Goal: Information Seeking & Learning: Learn about a topic

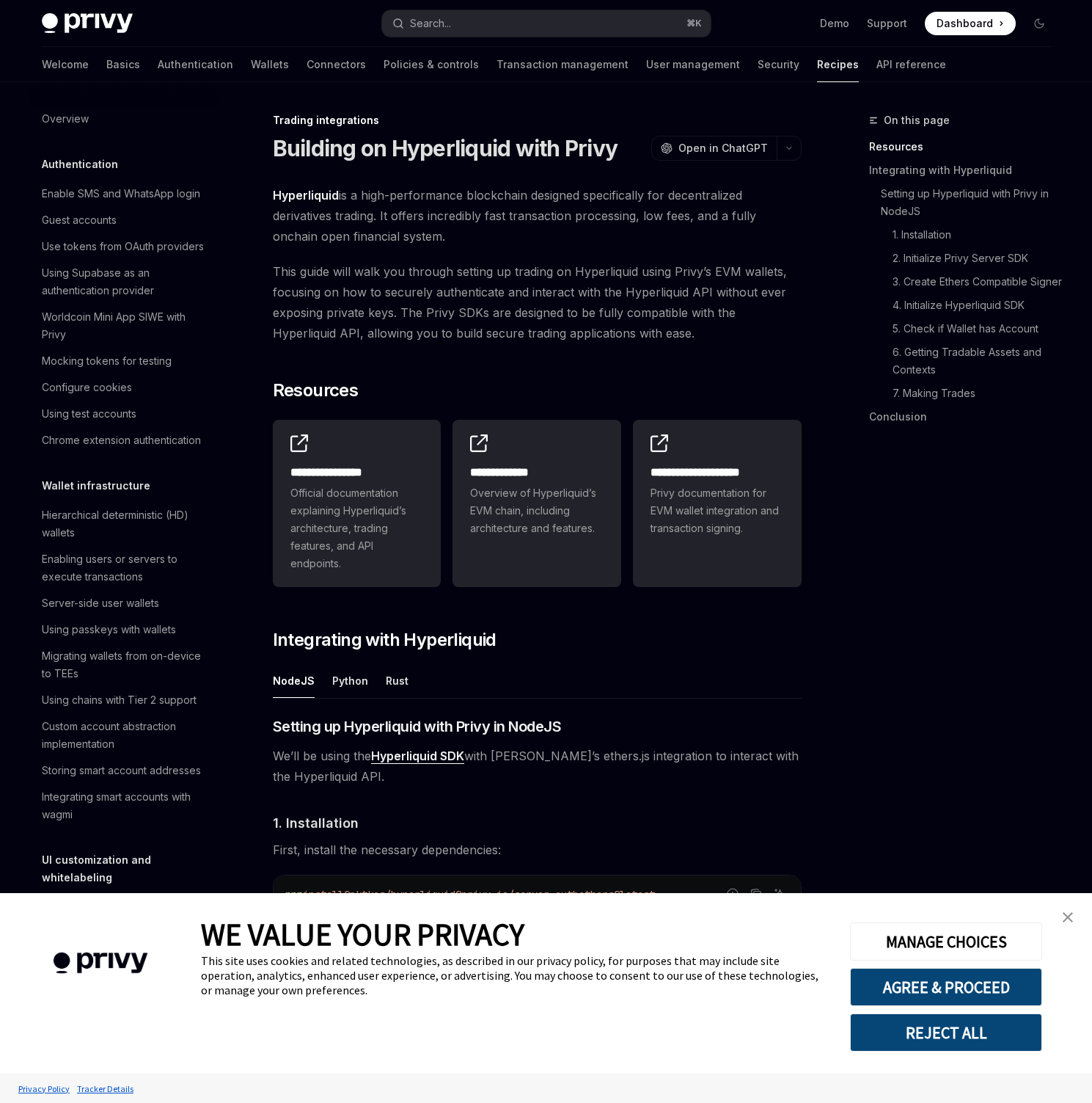
scroll to position [1239, 0]
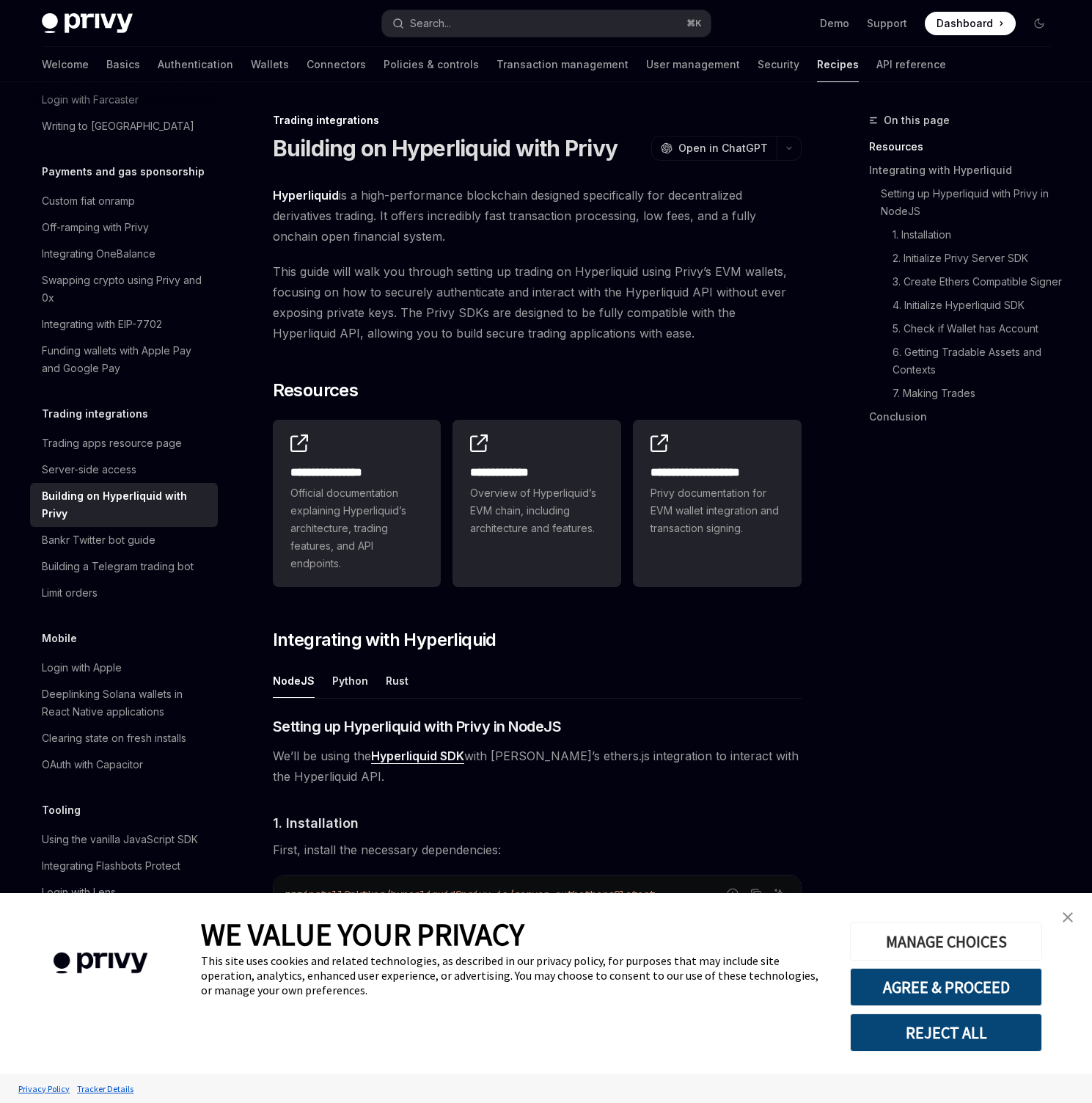
type textarea "*"
click at [1068, 911] on link "close banner" at bounding box center [1068, 917] width 29 height 29
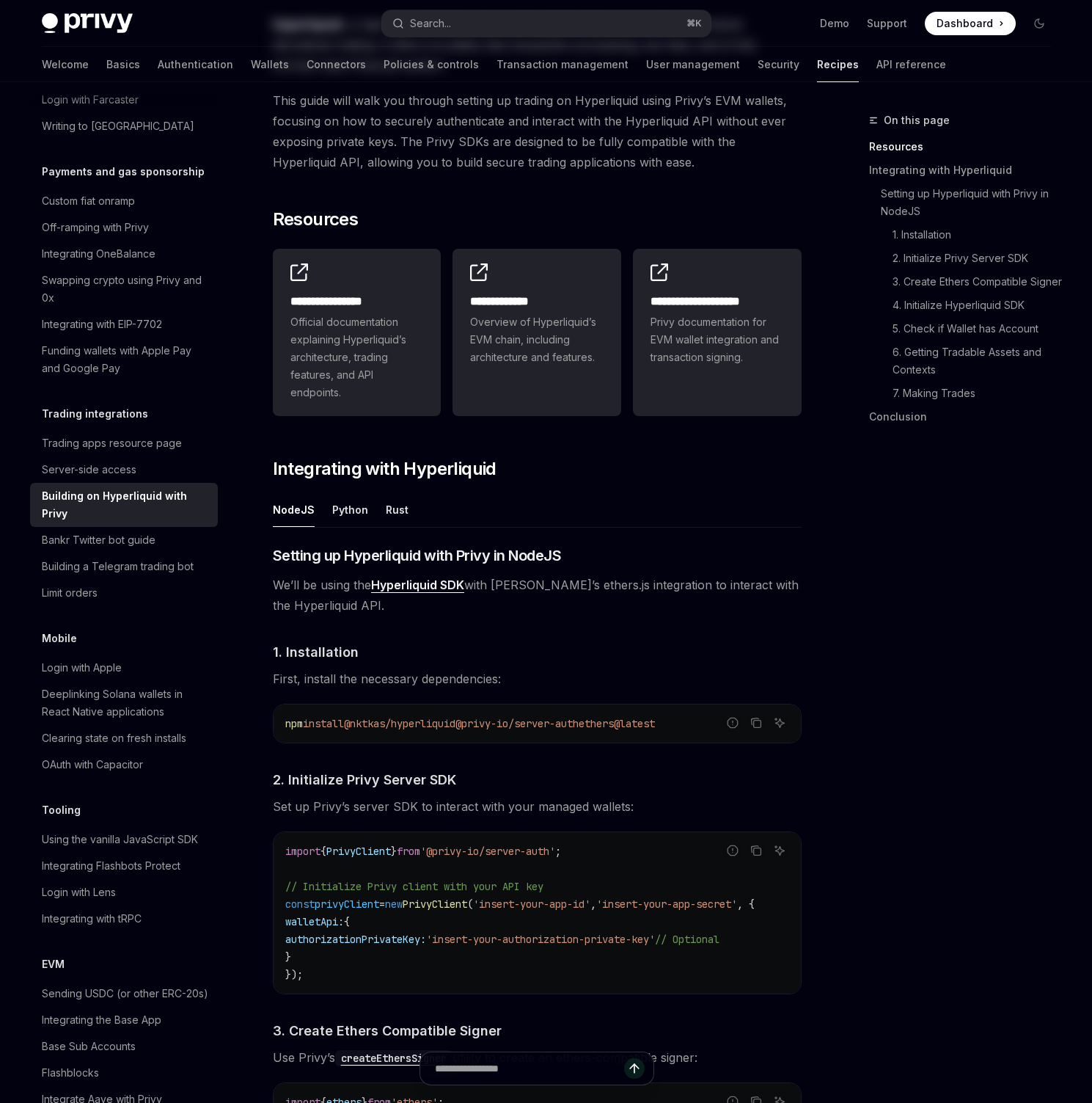
scroll to position [0, 0]
